Goal: Information Seeking & Learning: Learn about a topic

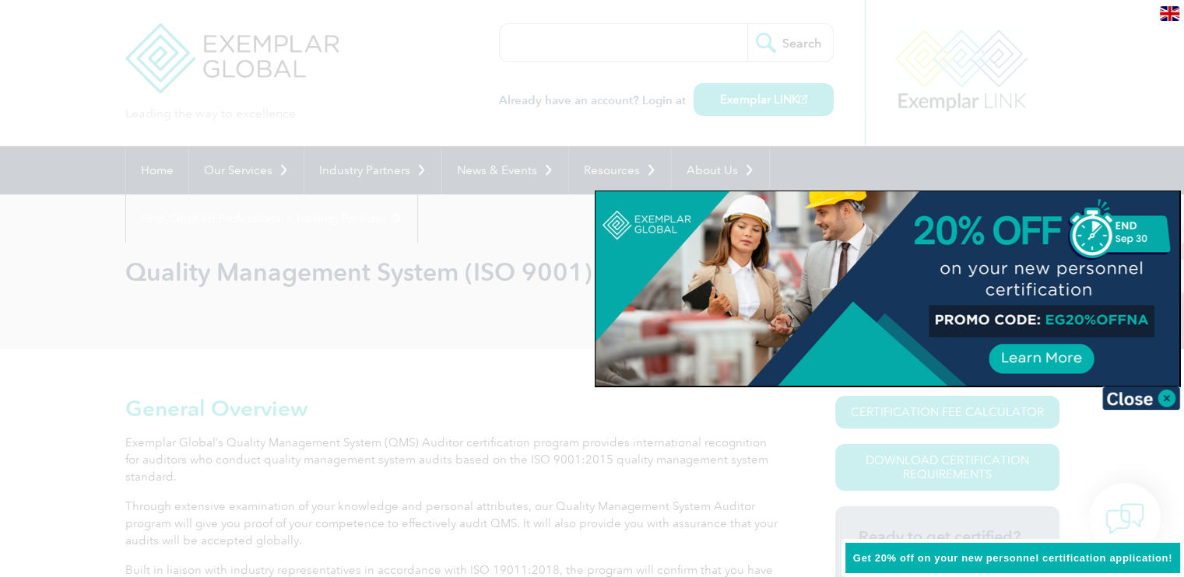
click at [993, 556] on span "Get 20% off on your new personnel certification application!" at bounding box center [1012, 559] width 319 height 12
click at [1117, 316] on div at bounding box center [887, 288] width 584 height 195
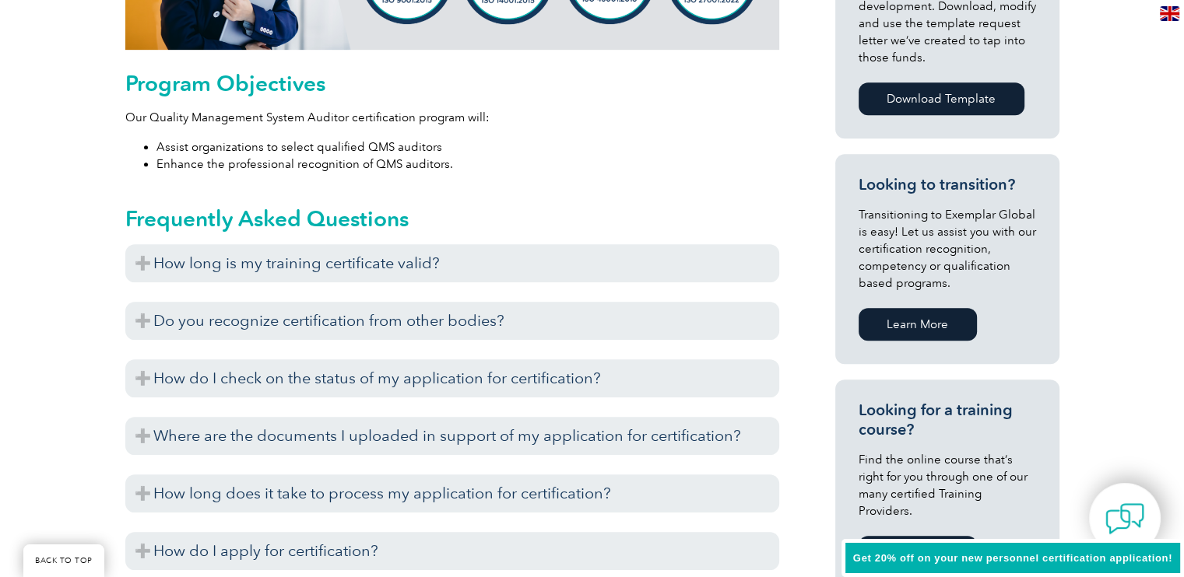
scroll to position [806, 0]
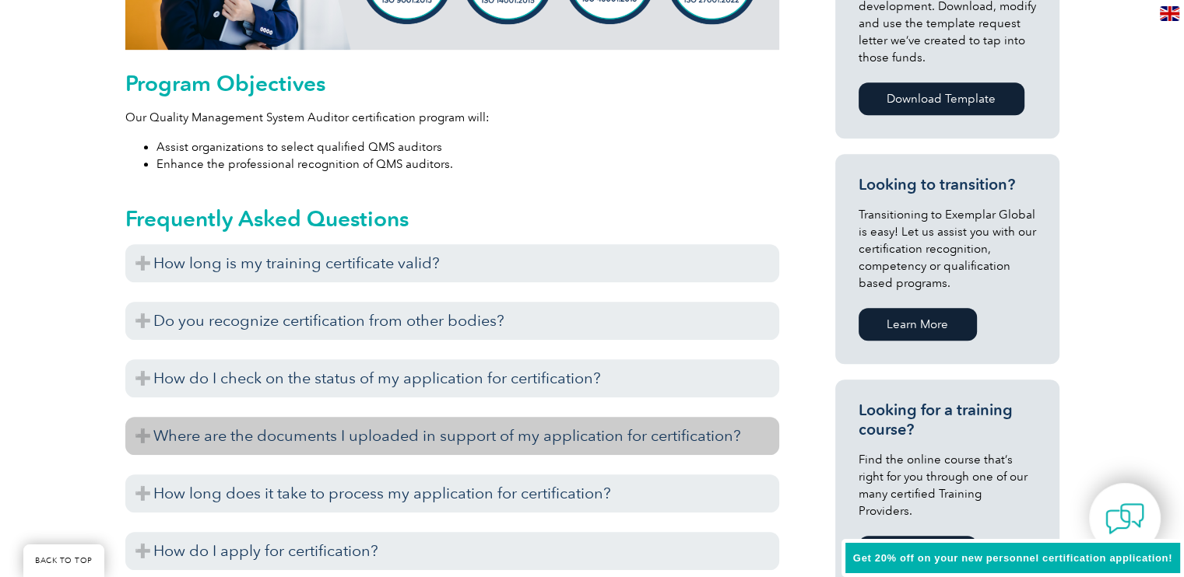
click at [143, 440] on h3 "Where are the documents I uploaded in support of my application for certificati…" at bounding box center [452, 436] width 654 height 38
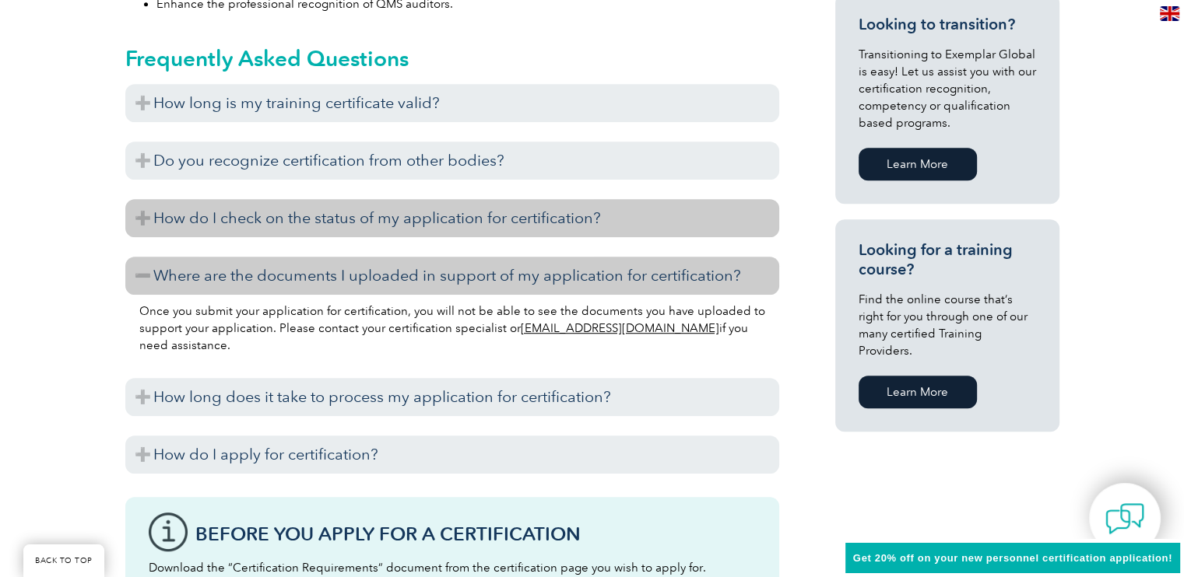
scroll to position [971, 0]
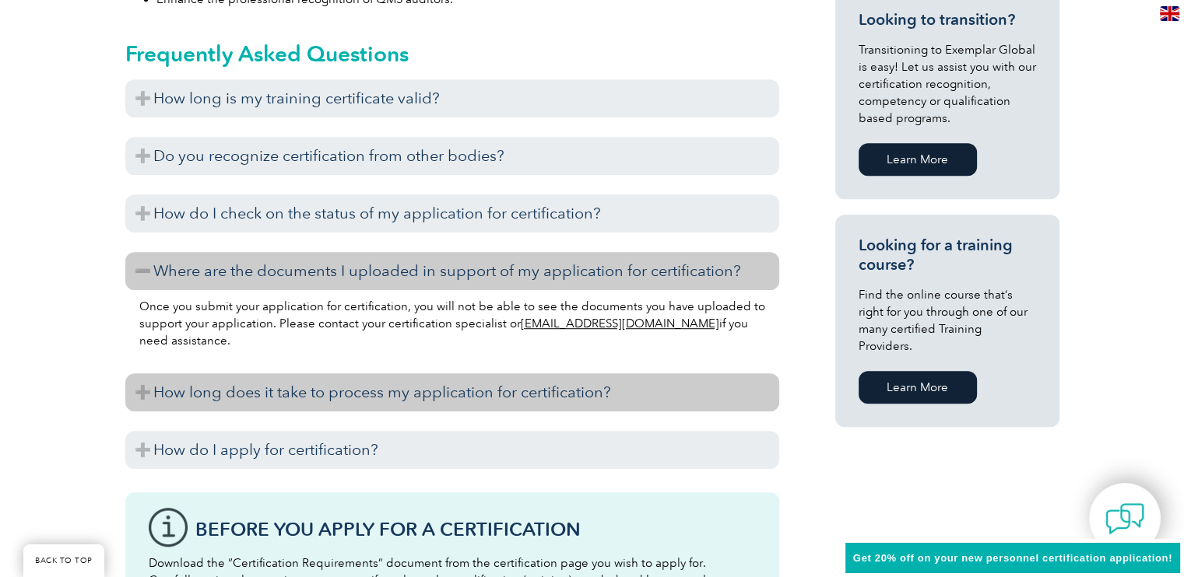
click at [140, 390] on h3 "How long does it take to process my application for certification?" at bounding box center [452, 393] width 654 height 38
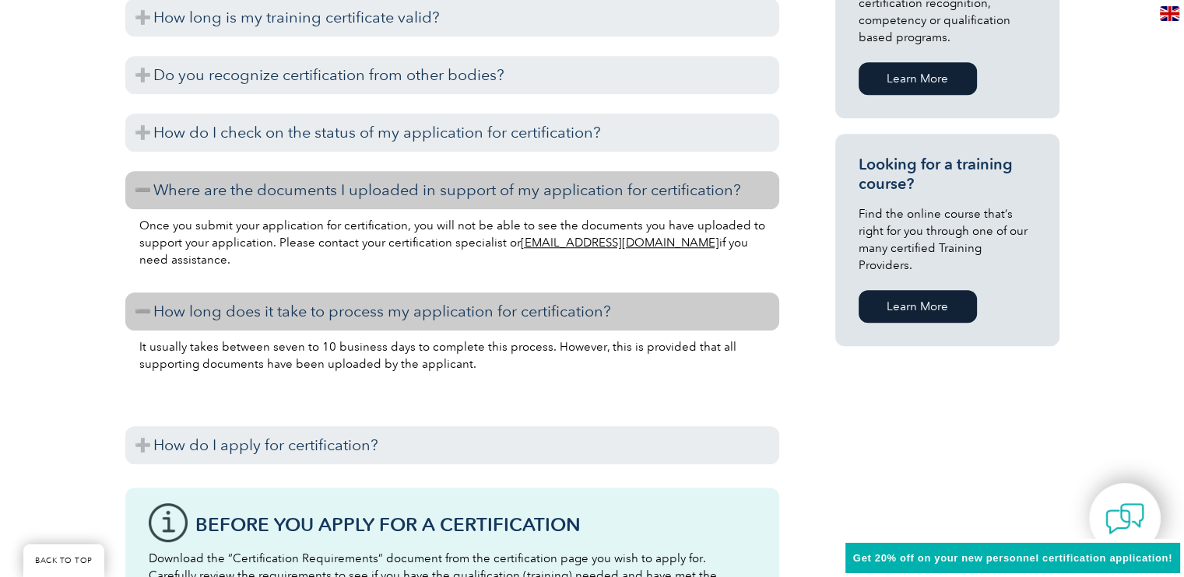
scroll to position [1102, 0]
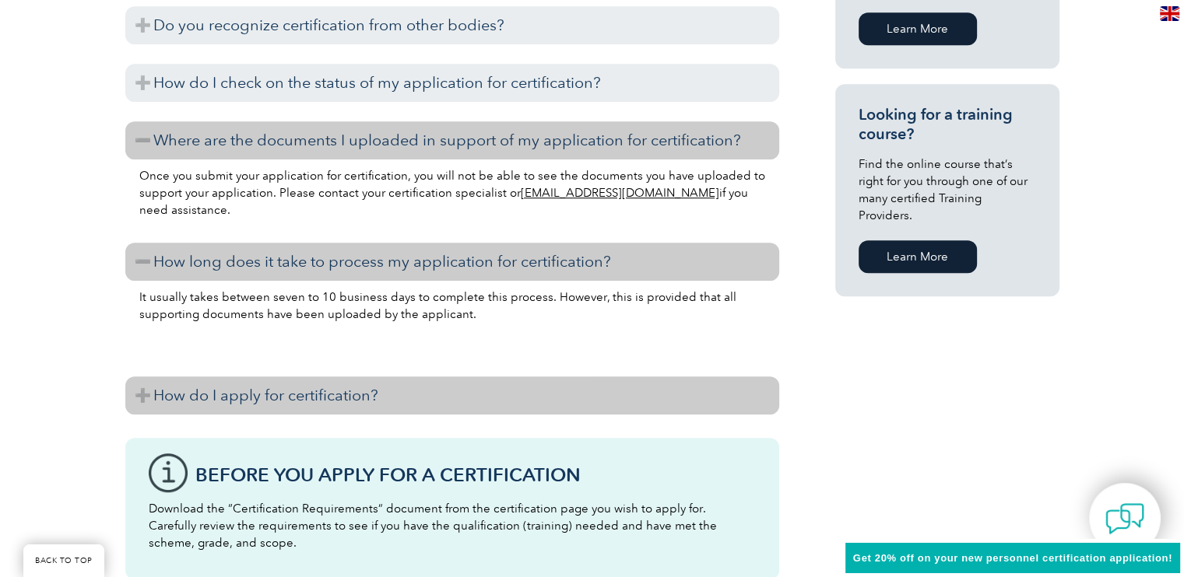
click at [142, 395] on h3 "How do I apply for certification?" at bounding box center [452, 396] width 654 height 38
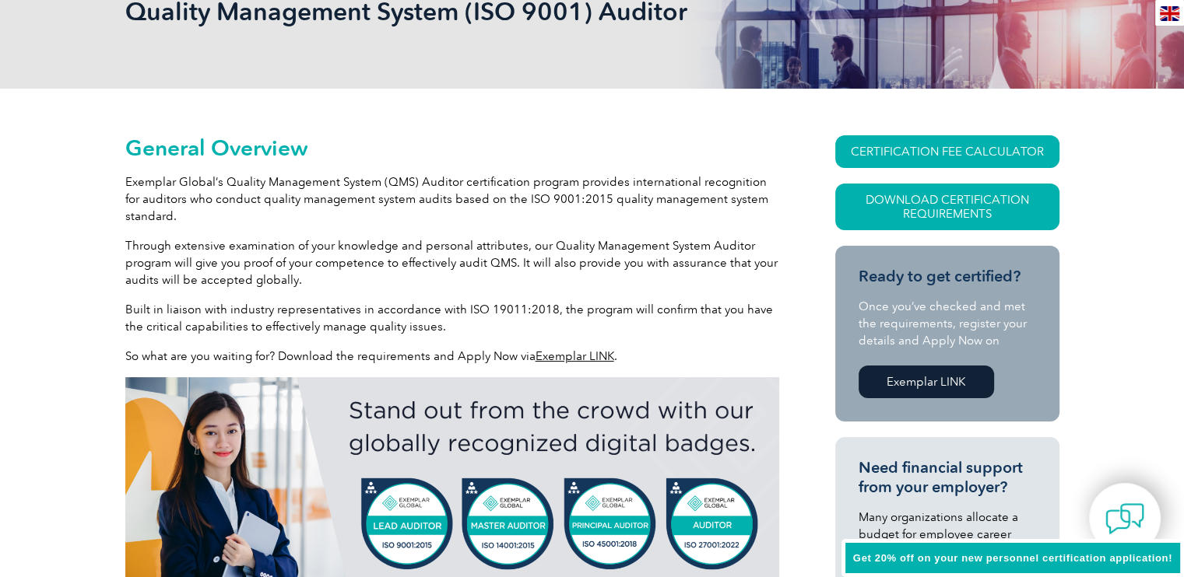
scroll to position [0, 0]
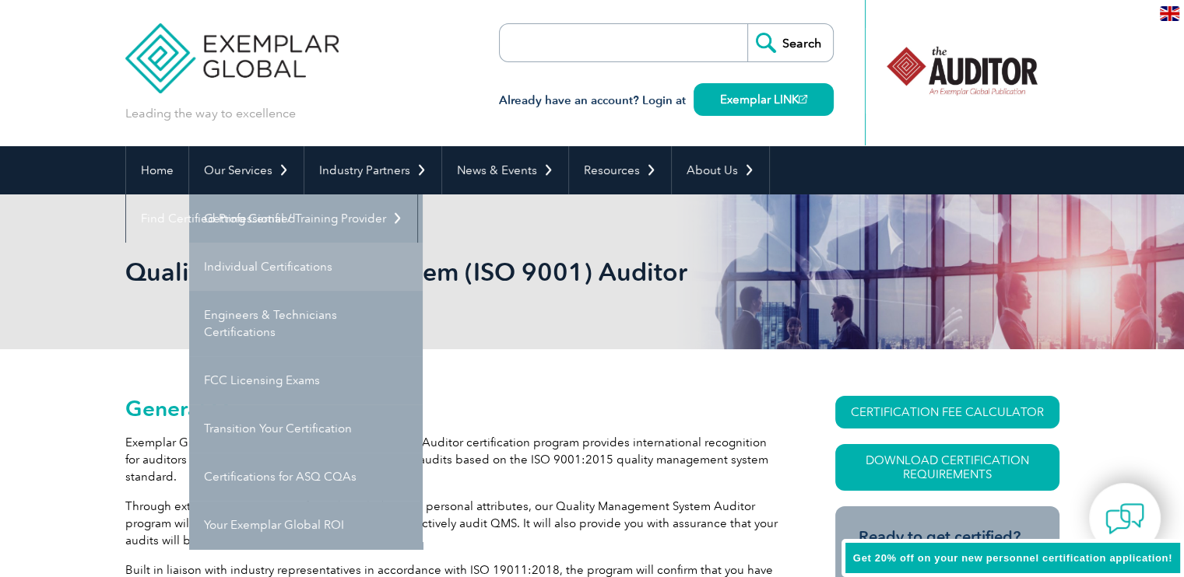
click at [272, 262] on link "Individual Certifications" at bounding box center [305, 267] width 233 height 48
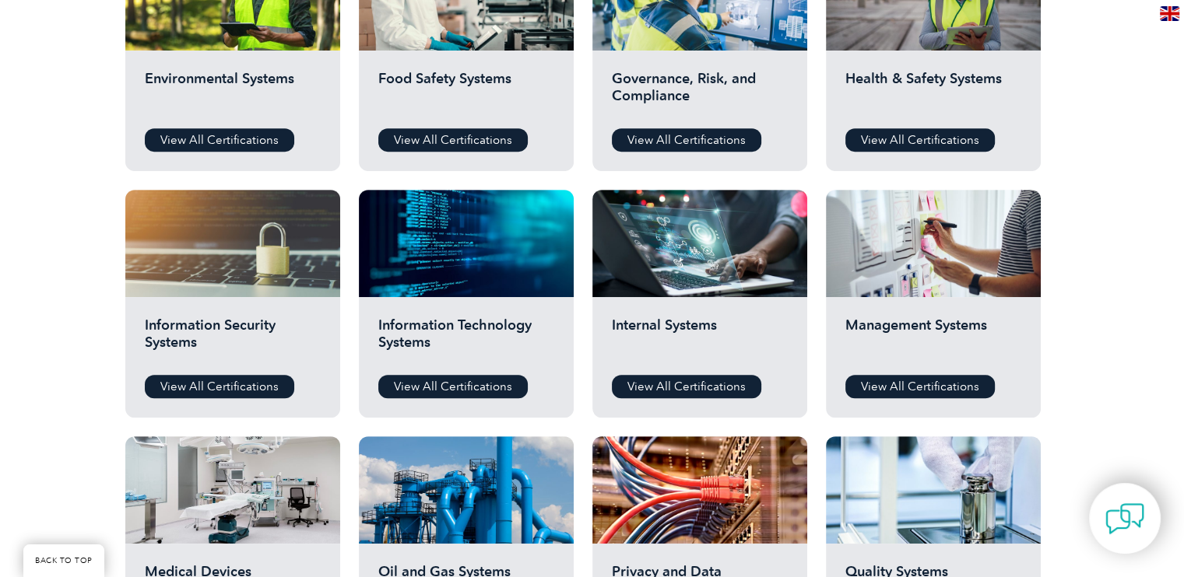
scroll to position [646, 0]
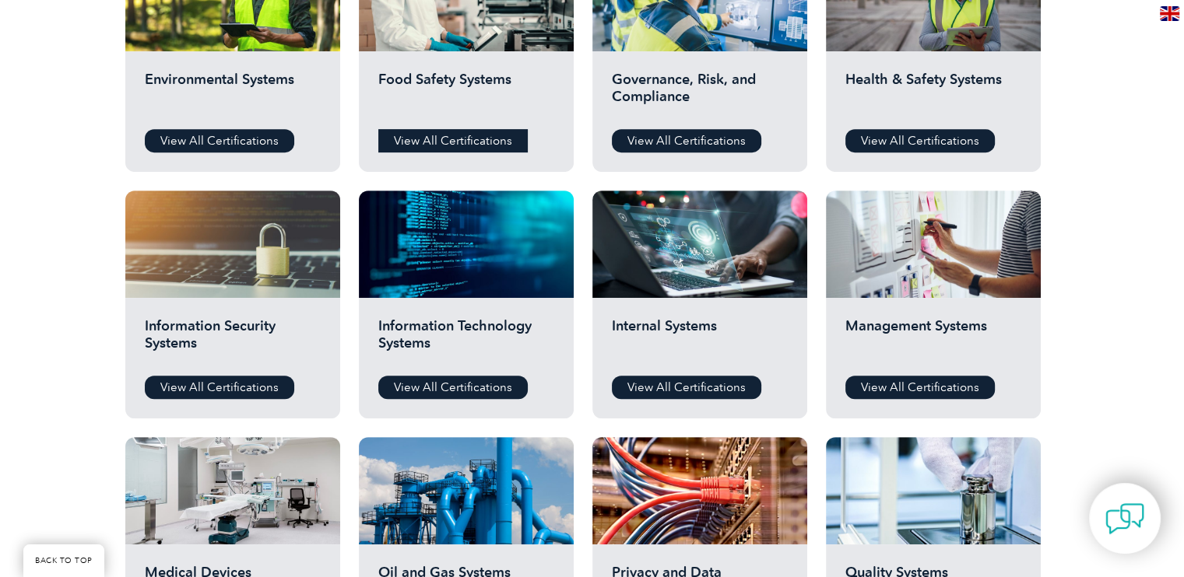
click at [466, 138] on link "View All Certifications" at bounding box center [452, 140] width 149 height 23
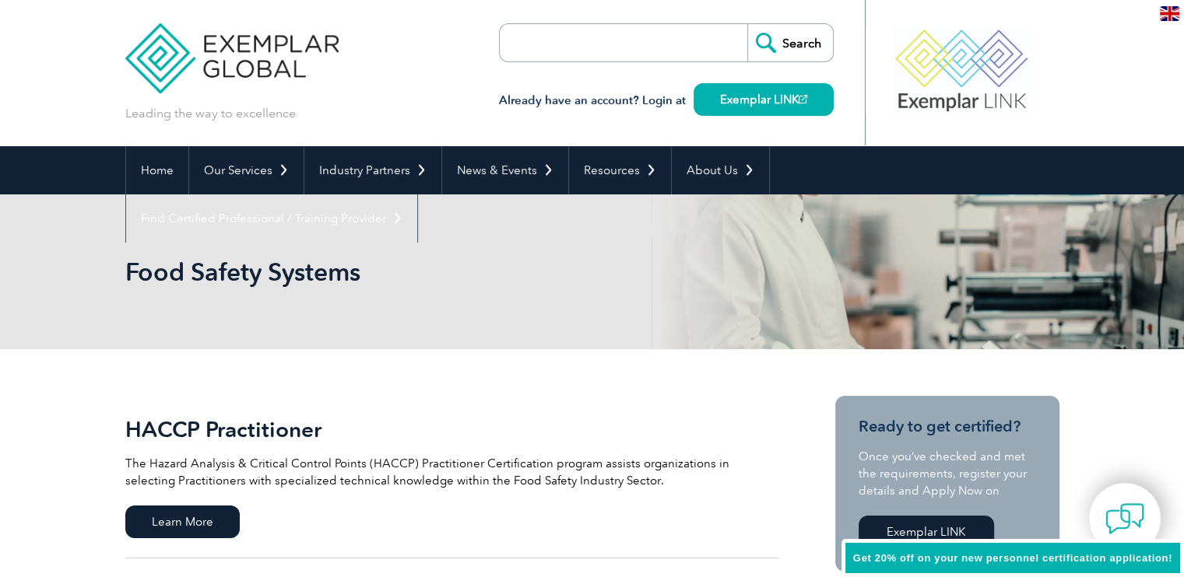
click at [565, 44] on input "search" at bounding box center [588, 42] width 163 height 37
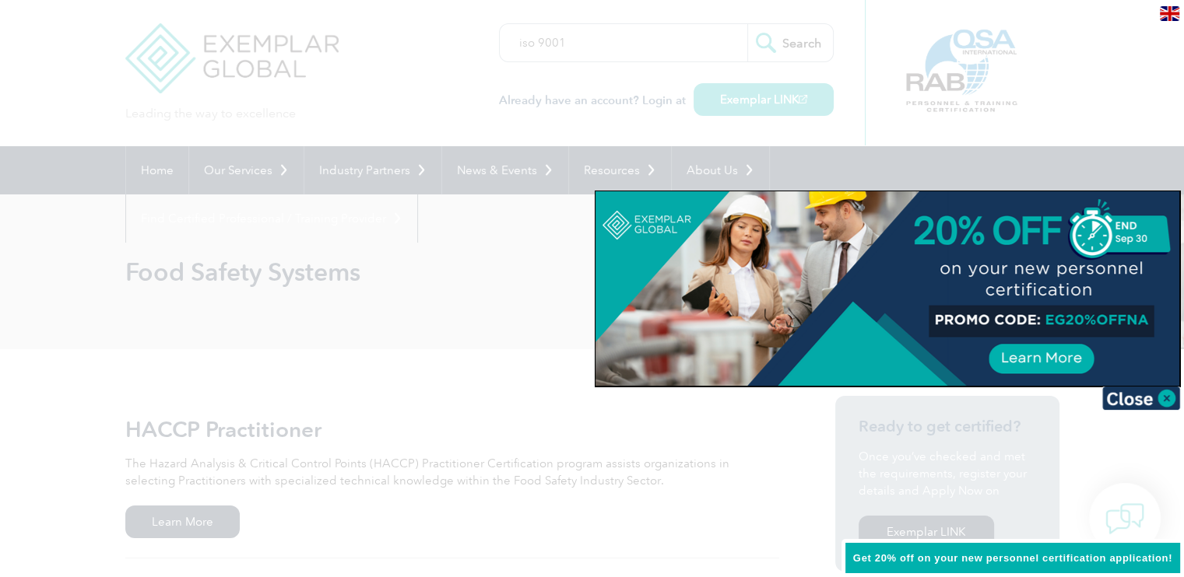
type input "iso 9001"
click at [747, 24] on input "Search" at bounding box center [790, 42] width 86 height 37
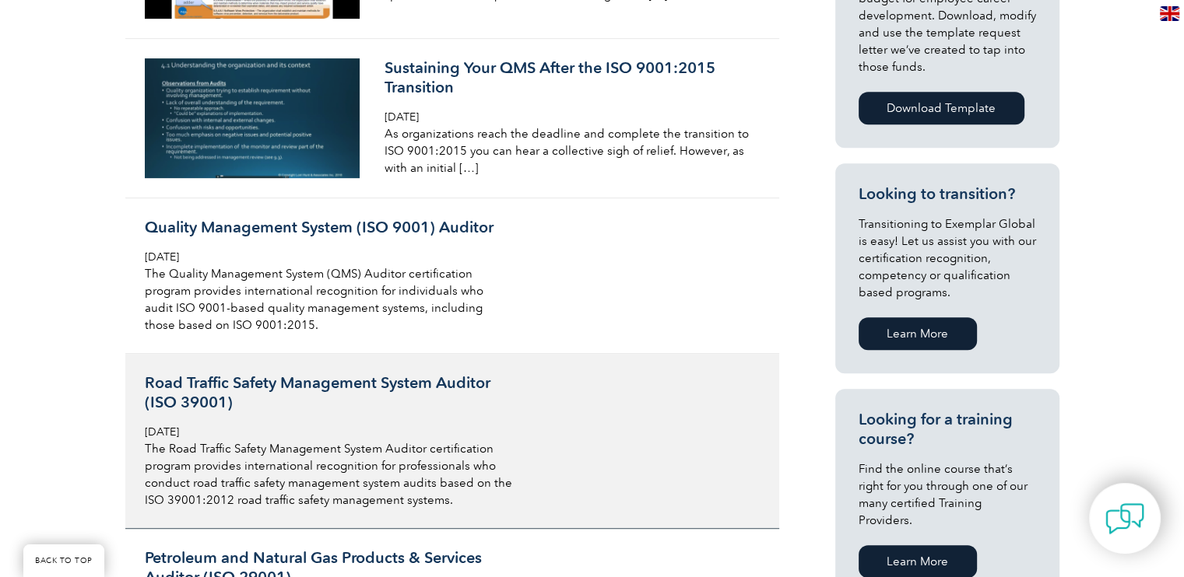
scroll to position [721, 0]
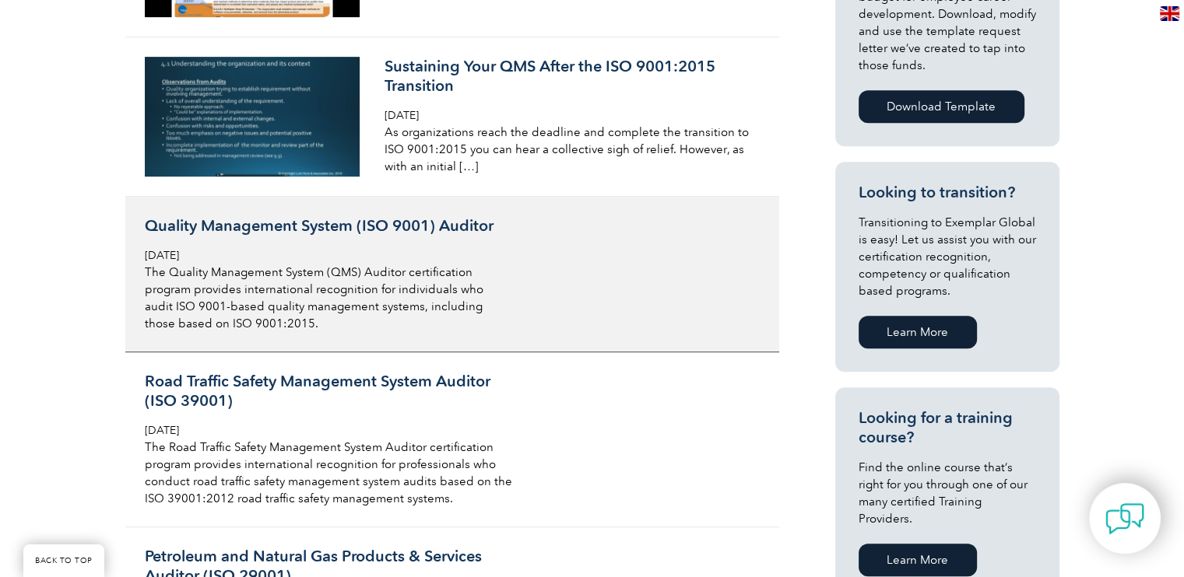
click at [393, 222] on h3 "Quality Management System (ISO 9001) Auditor" at bounding box center [329, 225] width 369 height 19
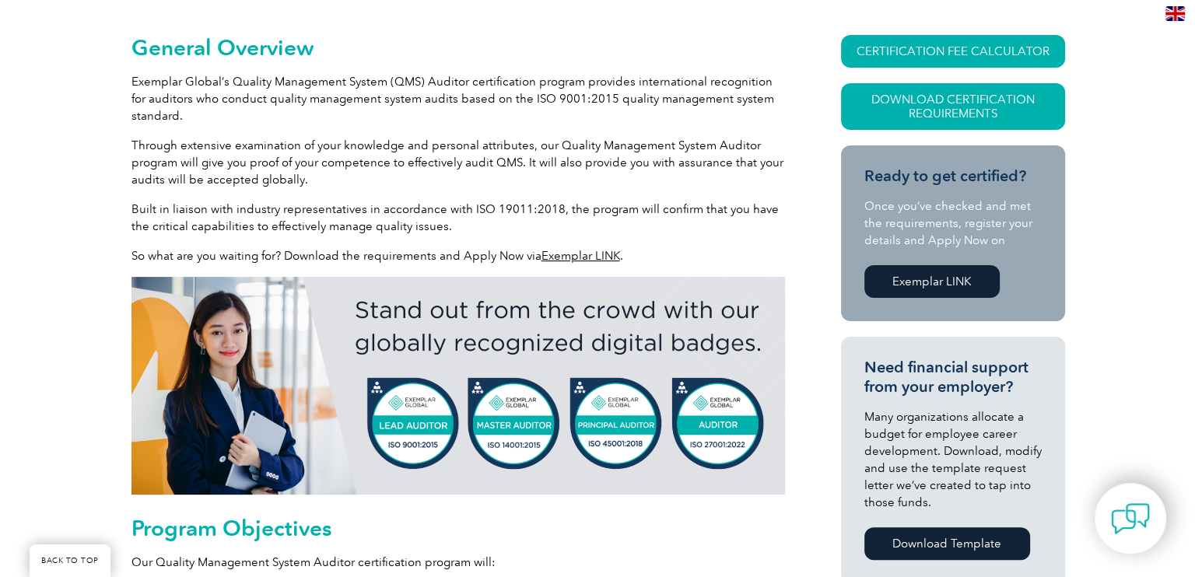
scroll to position [342, 0]
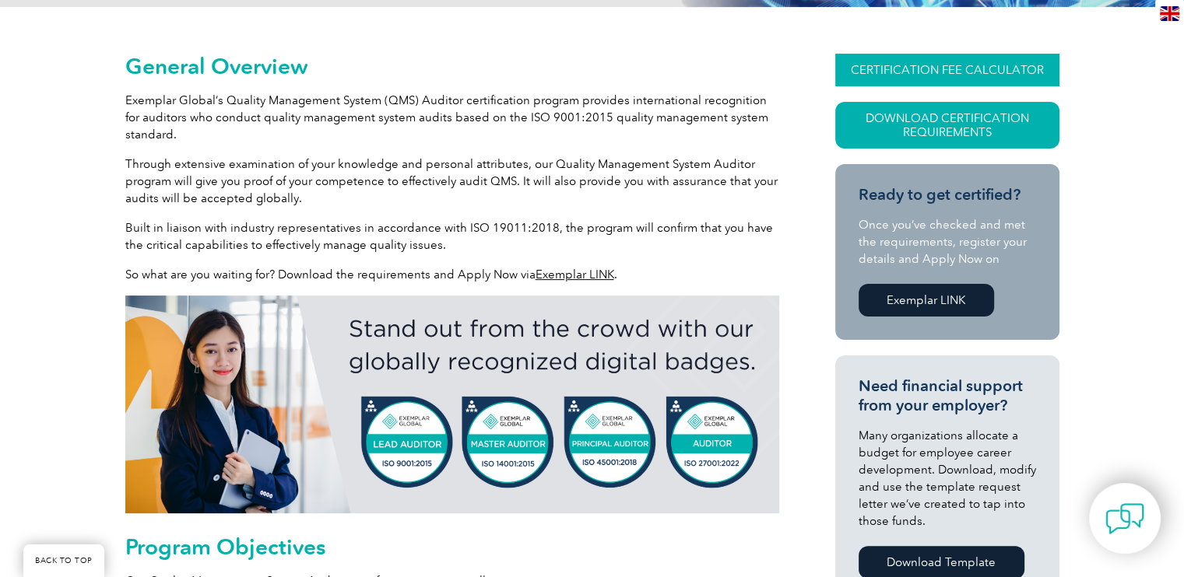
click at [921, 72] on link "CERTIFICATION FEE CALCULATOR" at bounding box center [947, 70] width 224 height 33
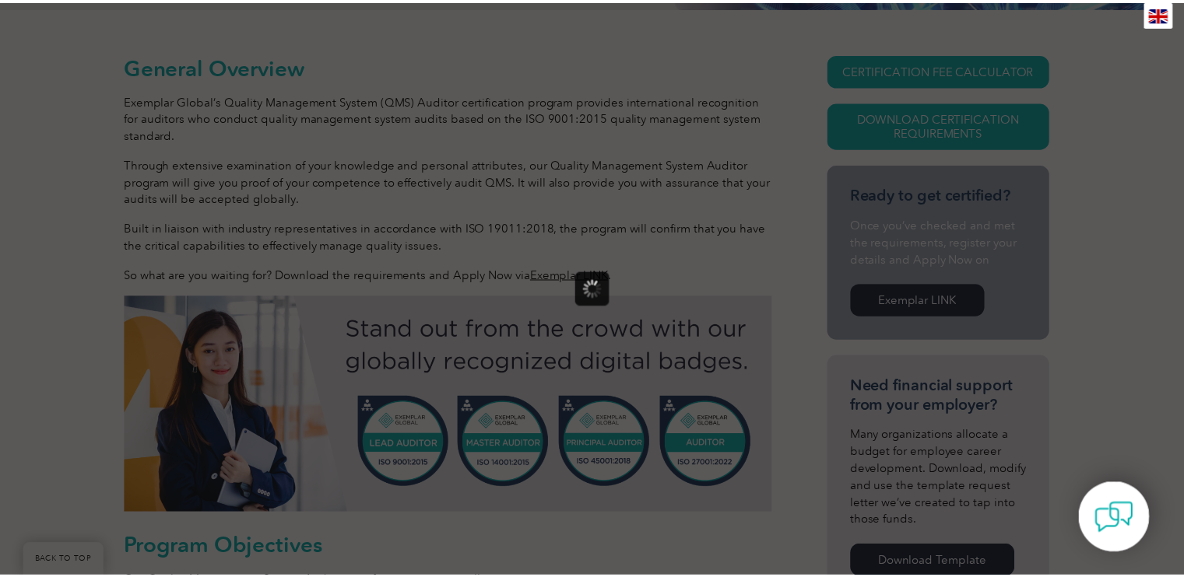
scroll to position [0, 0]
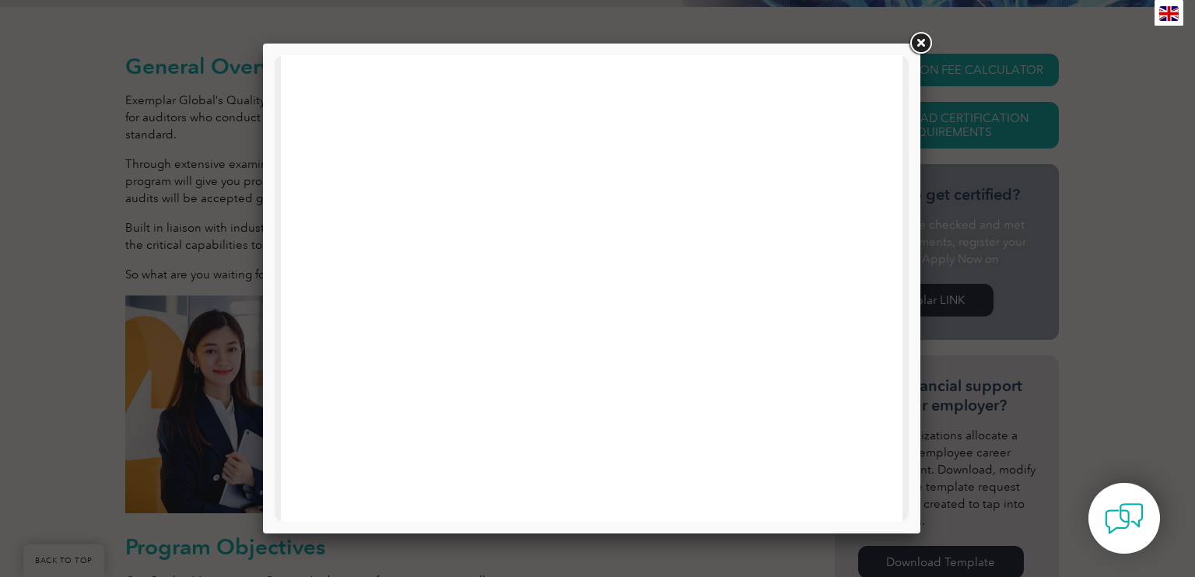
click at [924, 39] on link at bounding box center [921, 44] width 28 height 28
